Goal: Check status: Check status

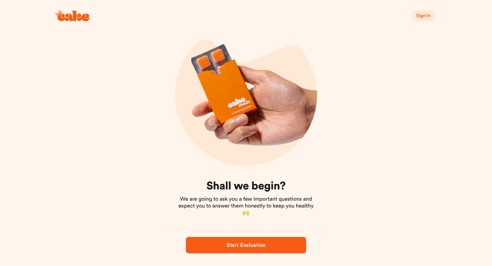
scroll to position [27, 0]
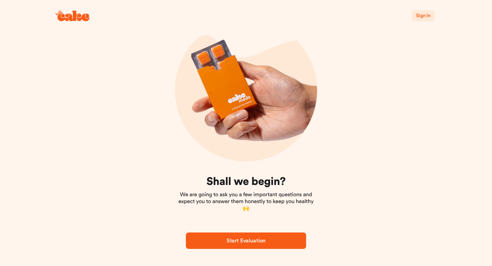
click at [424, 12] on span "Sign In" at bounding box center [423, 15] width 14 height 7
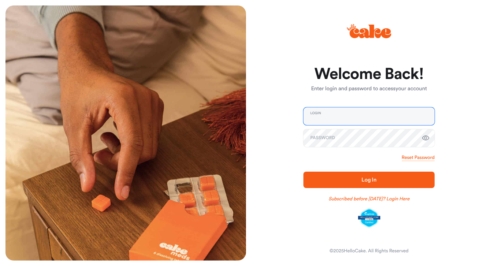
click at [333, 113] on input "email" at bounding box center [368, 116] width 131 height 18
type input "**********"
click at [328, 181] on span "Log In" at bounding box center [368, 180] width 109 height 8
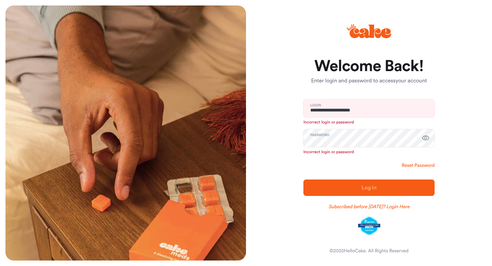
click at [414, 168] on link "Reset Password" at bounding box center [418, 165] width 33 height 7
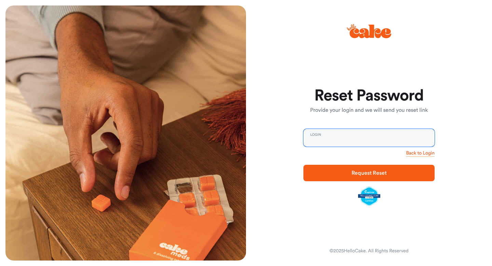
click at [374, 142] on input "email" at bounding box center [368, 138] width 131 height 18
type input "**********"
click at [369, 174] on span "Request Reset" at bounding box center [368, 172] width 35 height 5
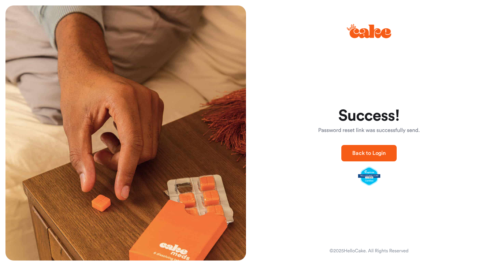
click at [365, 156] on span "Back to Login" at bounding box center [368, 153] width 33 height 8
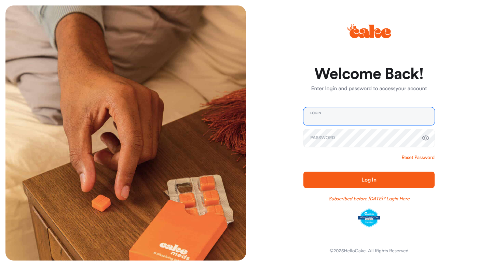
click at [334, 114] on input "email" at bounding box center [368, 116] width 131 height 18
type input "**********"
click at [410, 157] on link "Reset Password" at bounding box center [418, 157] width 33 height 7
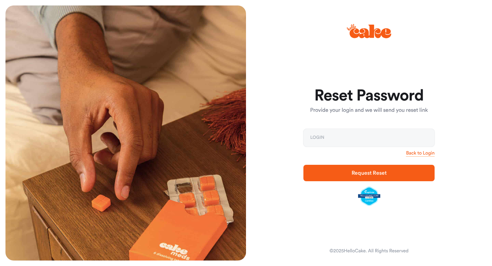
click at [348, 149] on form "Reset Password Provide your login and we will send you reset link Login Back to…" at bounding box center [368, 146] width 131 height 118
click at [347, 141] on input "email" at bounding box center [368, 138] width 131 height 18
click at [355, 175] on span "Request Reset" at bounding box center [368, 172] width 35 height 5
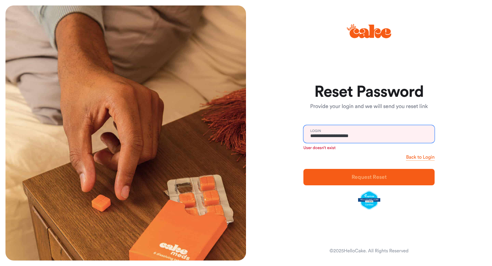
click at [372, 138] on input "**********" at bounding box center [368, 134] width 131 height 18
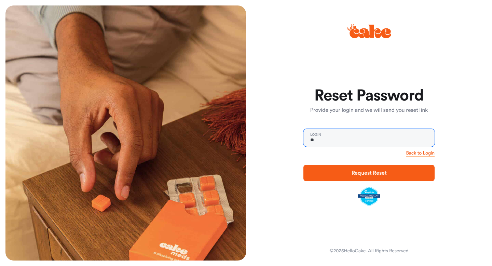
type input "*"
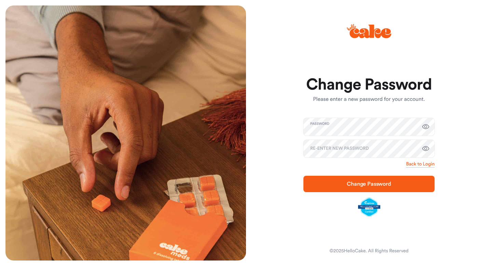
click at [428, 125] on icon "button" at bounding box center [425, 127] width 8 height 8
click at [428, 147] on icon "button" at bounding box center [425, 148] width 8 height 8
click at [358, 183] on span "Change Password" at bounding box center [369, 183] width 44 height 5
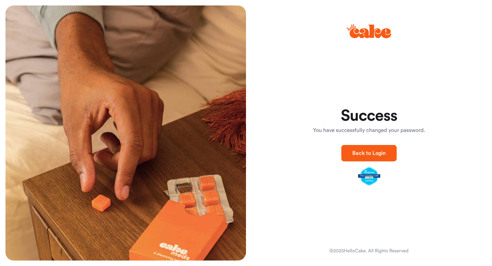
click at [361, 155] on span "Back to Login" at bounding box center [368, 152] width 33 height 5
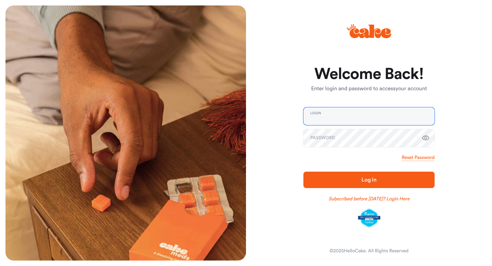
click at [346, 120] on input "email" at bounding box center [368, 116] width 131 height 18
click at [323, 119] on input "email" at bounding box center [368, 116] width 131 height 18
type input "**********"
click at [352, 178] on span "Log In" at bounding box center [368, 180] width 109 height 8
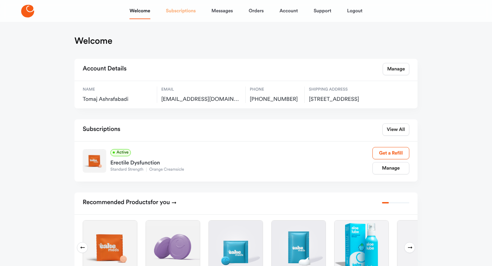
click at [181, 14] on link "Subscriptions" at bounding box center [181, 11] width 30 height 16
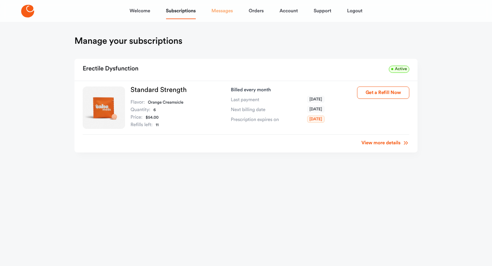
click at [222, 13] on link "Messages" at bounding box center [222, 11] width 22 height 16
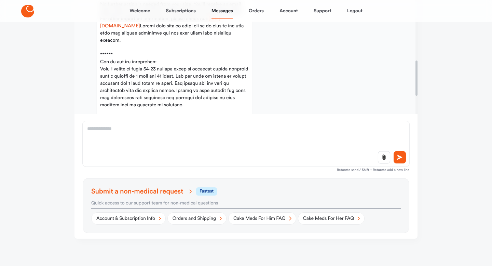
scroll to position [56, 0]
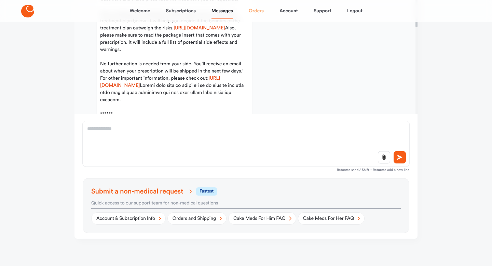
click at [255, 10] on link "Orders" at bounding box center [256, 11] width 15 height 16
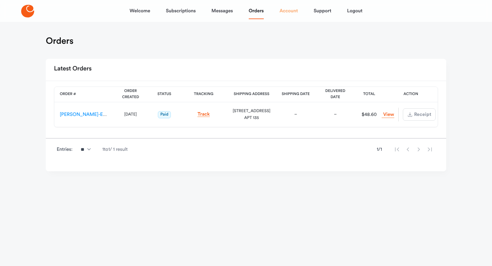
click at [292, 10] on link "Account" at bounding box center [288, 11] width 18 height 16
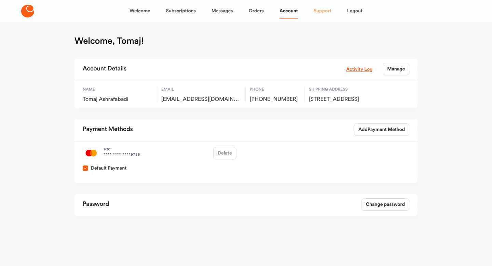
click at [319, 18] on link "Support" at bounding box center [323, 11] width 18 height 16
click at [140, 11] on link "Welcome" at bounding box center [139, 11] width 20 height 16
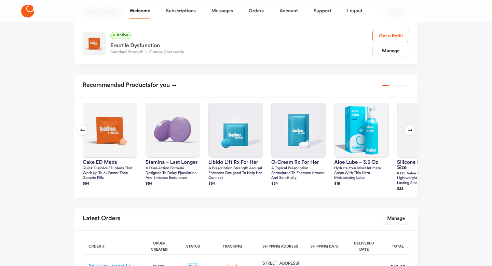
scroll to position [181, 0]
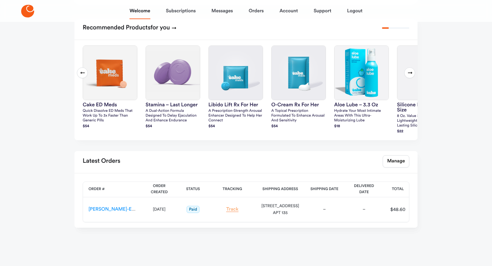
click at [226, 207] on link "Track" at bounding box center [232, 209] width 12 height 5
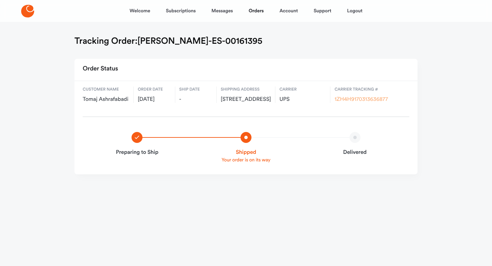
click at [346, 98] on link "1ZH4H9170313636877" at bounding box center [360, 99] width 53 height 5
